Goal: Find specific page/section: Find specific page/section

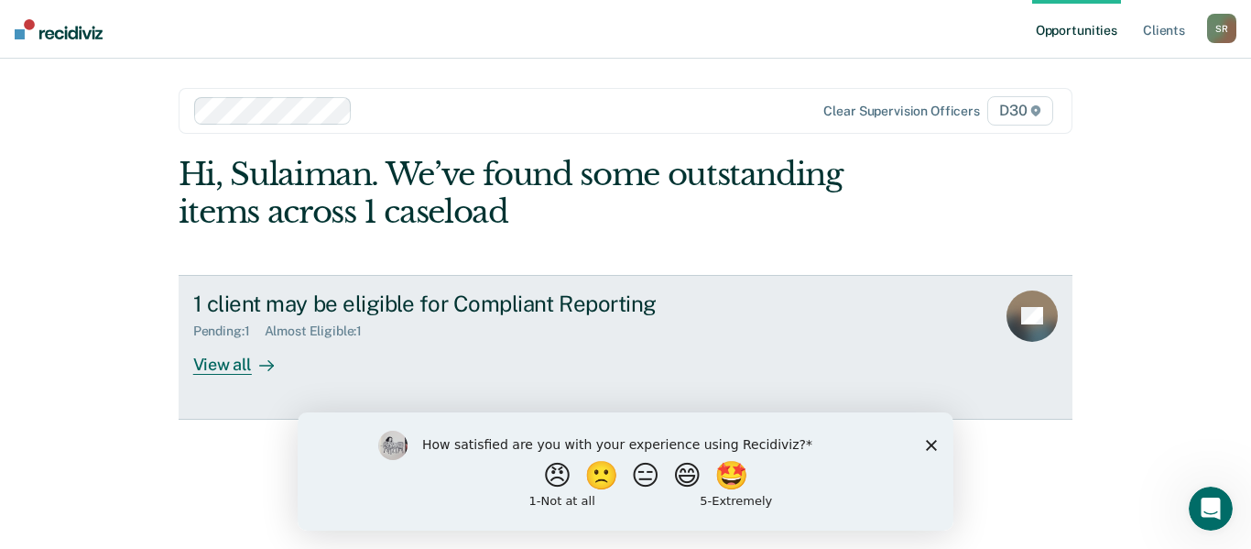
click at [420, 304] on div "1 client may be eligible for Compliant Reporting" at bounding box center [514, 303] width 643 height 27
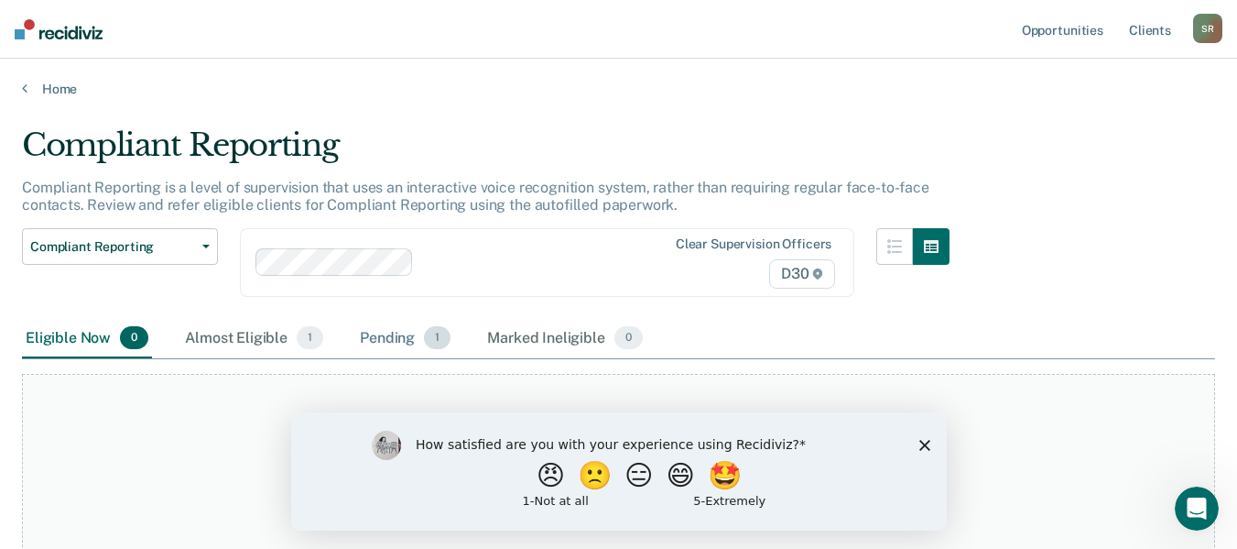
click at [412, 345] on div "Pending 1" at bounding box center [405, 339] width 98 height 40
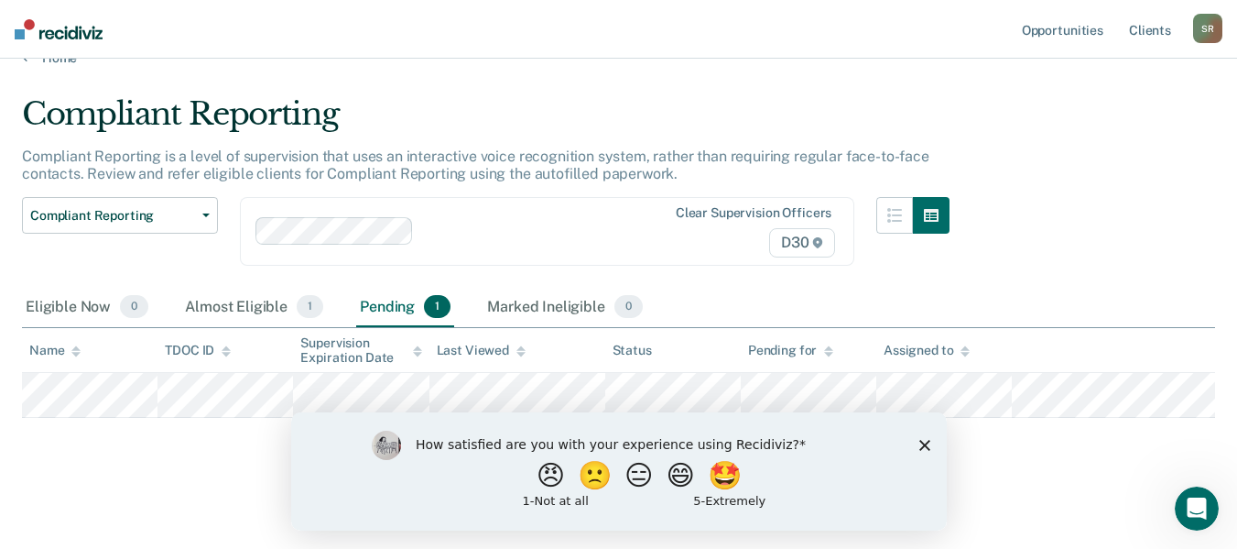
scroll to position [32, 0]
click at [926, 449] on icon "Close survey" at bounding box center [924, 444] width 11 height 11
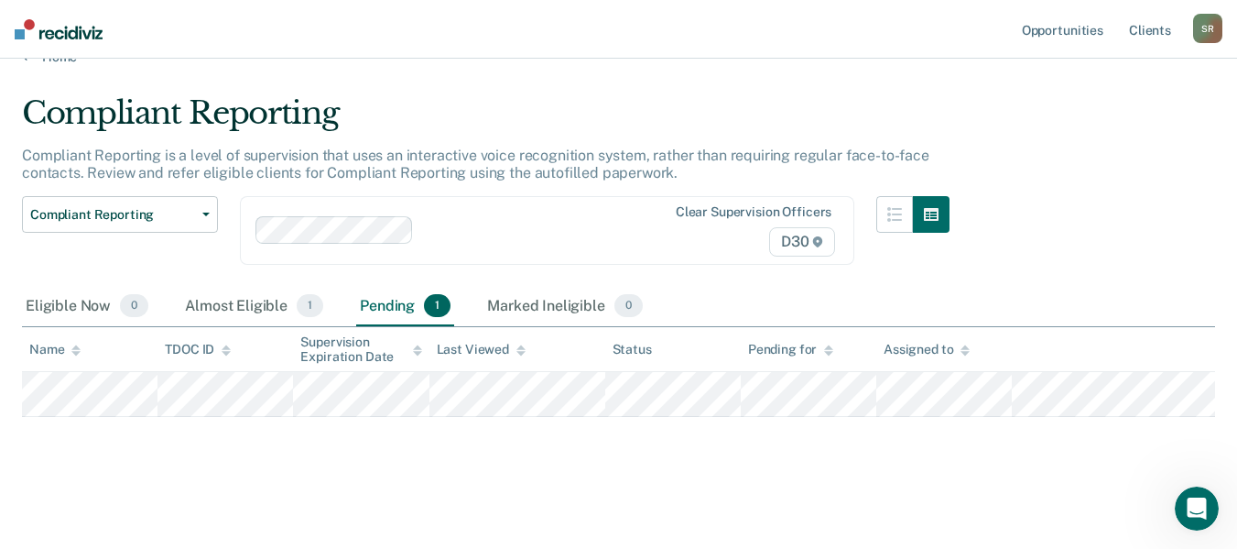
click at [199, 37] on nav "Opportunities Client s [PERSON_NAME] Profile How it works Log Out" at bounding box center [618, 29] width 1237 height 59
click at [244, 306] on div "Almost Eligible 1" at bounding box center [254, 307] width 146 height 40
